Goal: Find specific page/section: Find specific page/section

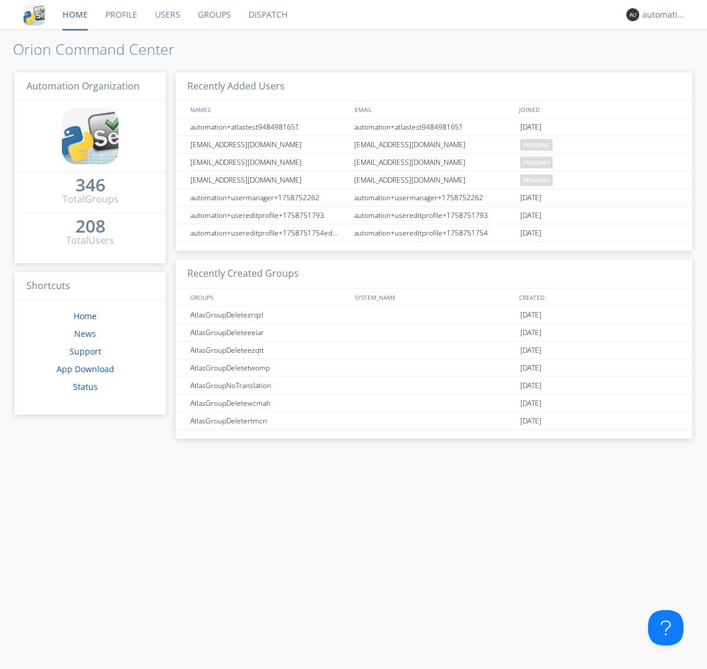
click at [267, 15] on link "Dispatch" at bounding box center [268, 14] width 57 height 29
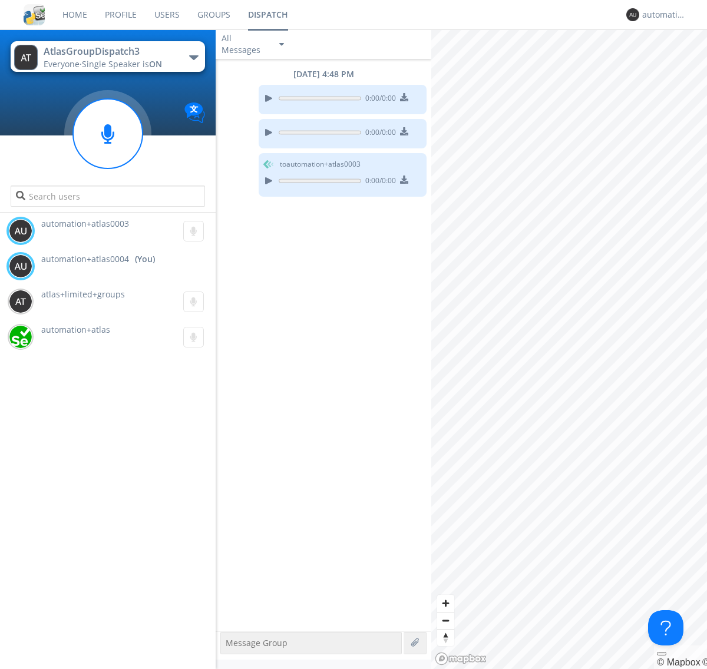
click at [193, 57] on div "button" at bounding box center [193, 57] width 9 height 5
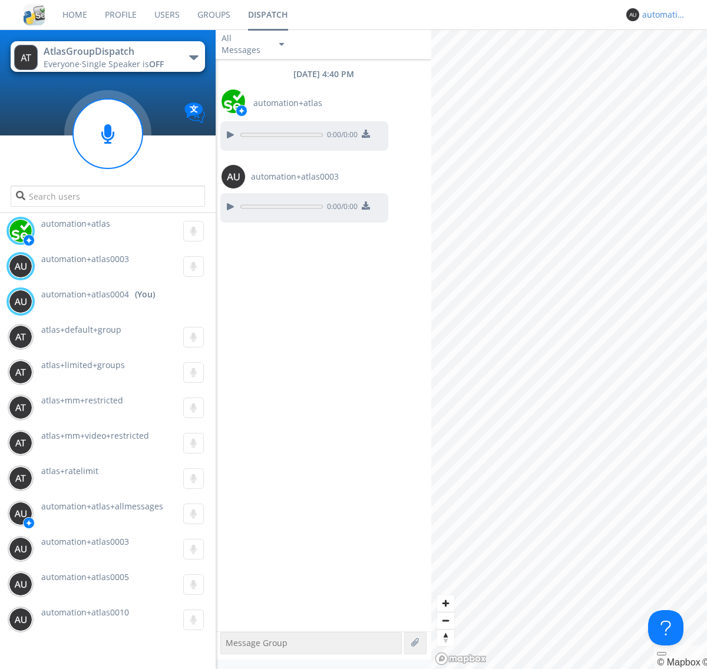
click at [661, 15] on div "automation+atlas0004" at bounding box center [664, 15] width 44 height 12
